Goal: Transaction & Acquisition: Purchase product/service

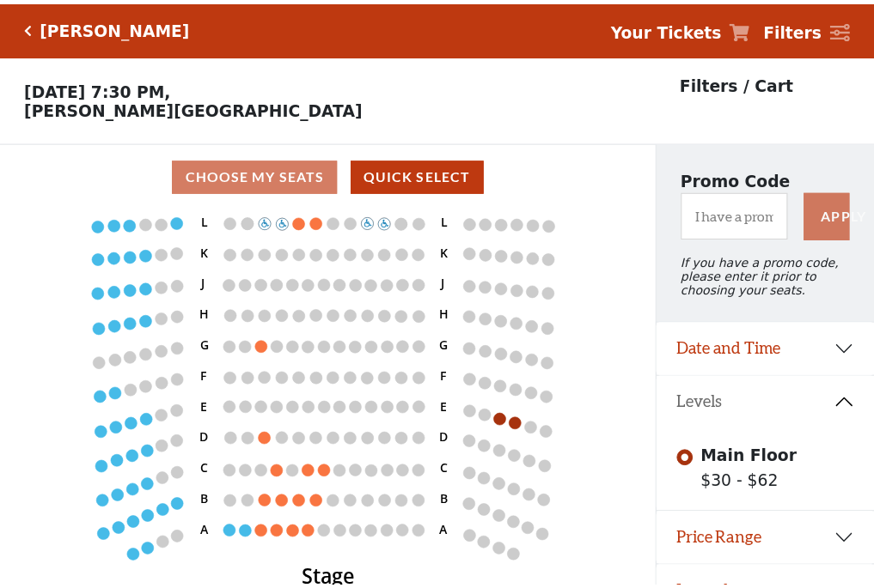
scroll to position [35, 0]
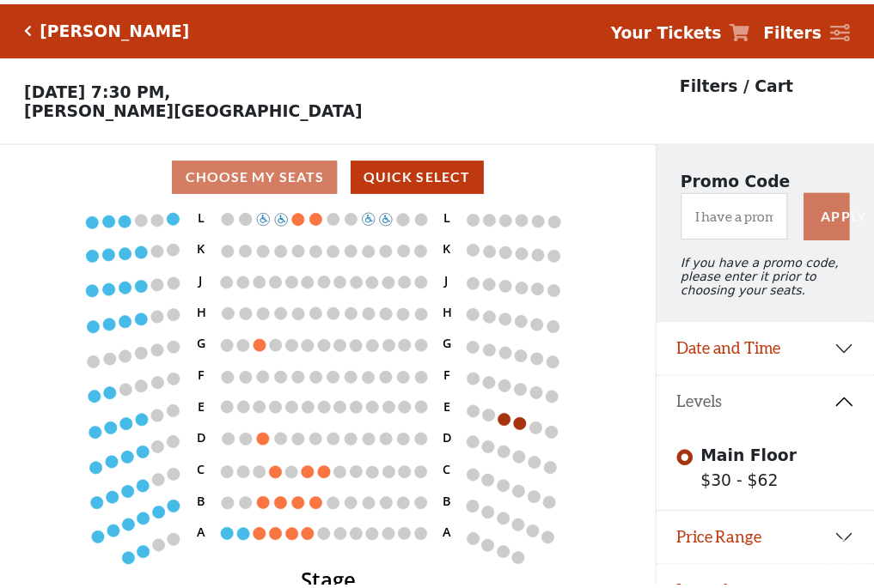
scroll to position [35, 0]
